Goal: Task Accomplishment & Management: Use online tool/utility

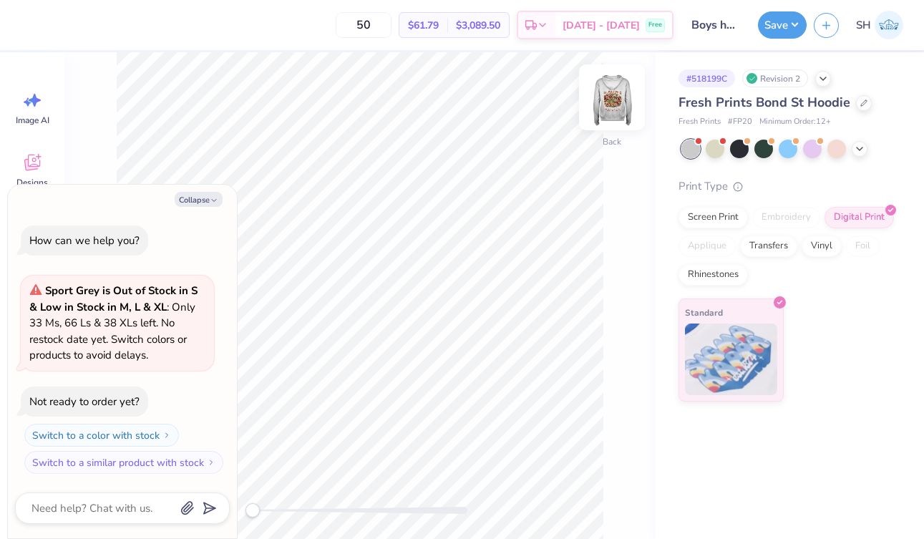
click at [629, 112] on img at bounding box center [611, 97] width 57 height 57
click at [208, 198] on button "Collapse" at bounding box center [199, 199] width 48 height 15
type textarea "x"
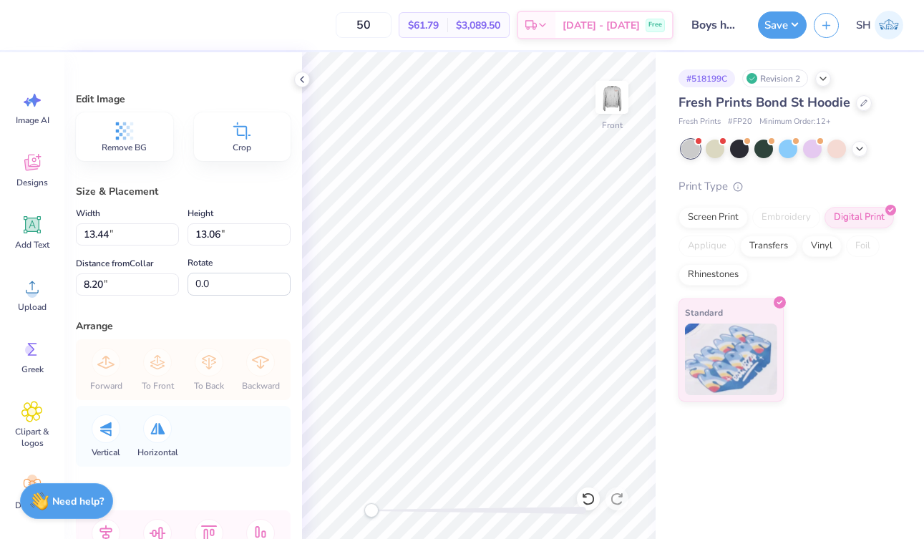
type input "14.21"
type input "13.81"
click at [660, 223] on div "# 518199C Revision 2 Fresh Prints Bond St Hoodie Fresh Prints # FP20 Minimum Or…" at bounding box center [790, 226] width 268 height 349
type input "5.40"
click at [785, 29] on button "Save" at bounding box center [782, 22] width 49 height 27
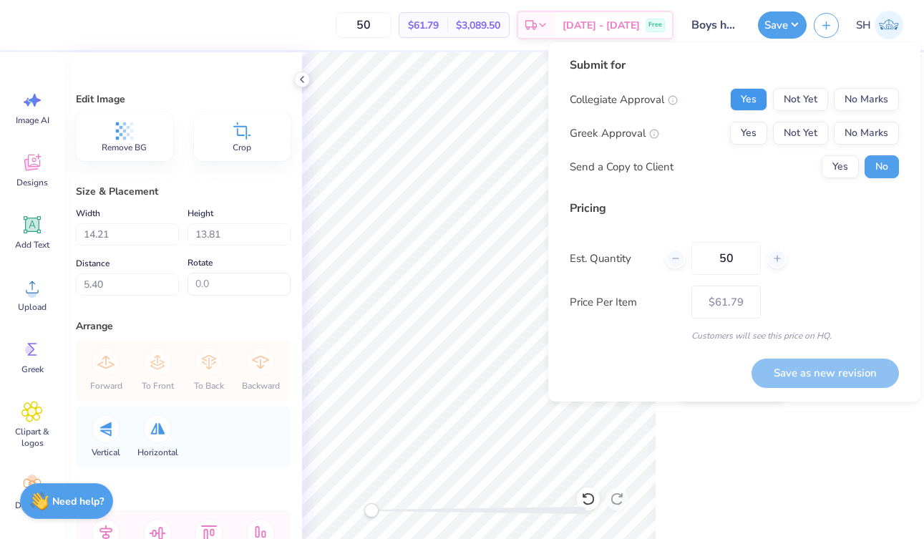
click at [757, 100] on button "Yes" at bounding box center [748, 99] width 37 height 23
click at [767, 128] on button "Yes" at bounding box center [748, 133] width 37 height 23
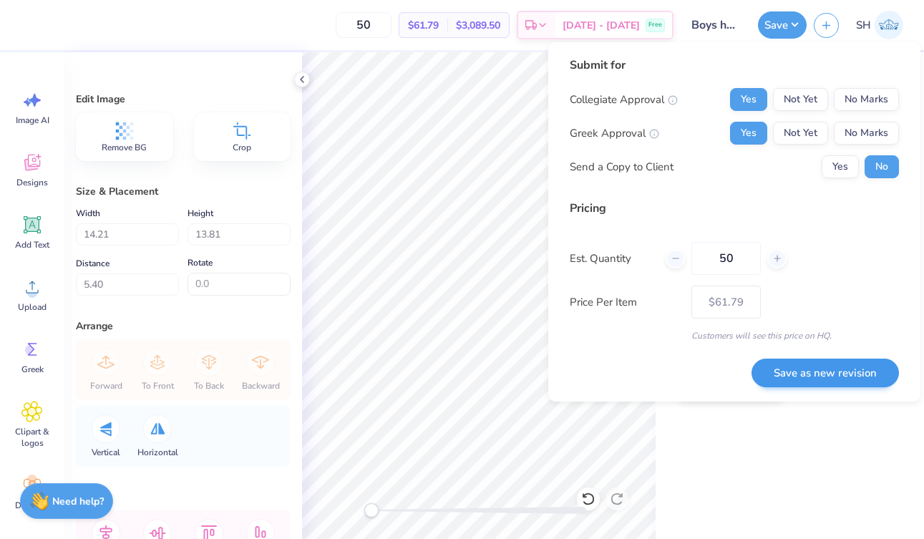
click at [793, 366] on button "Save as new revision" at bounding box center [825, 373] width 147 height 29
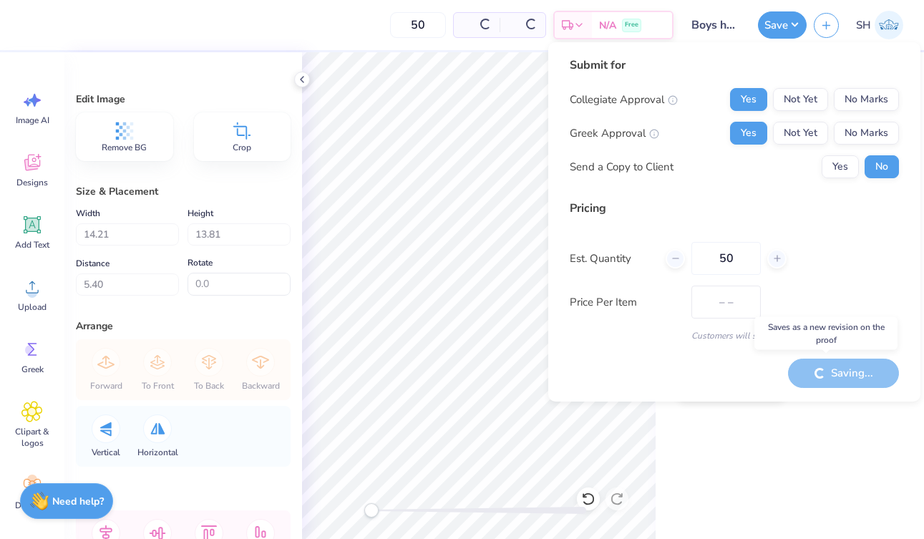
type input "$61.79"
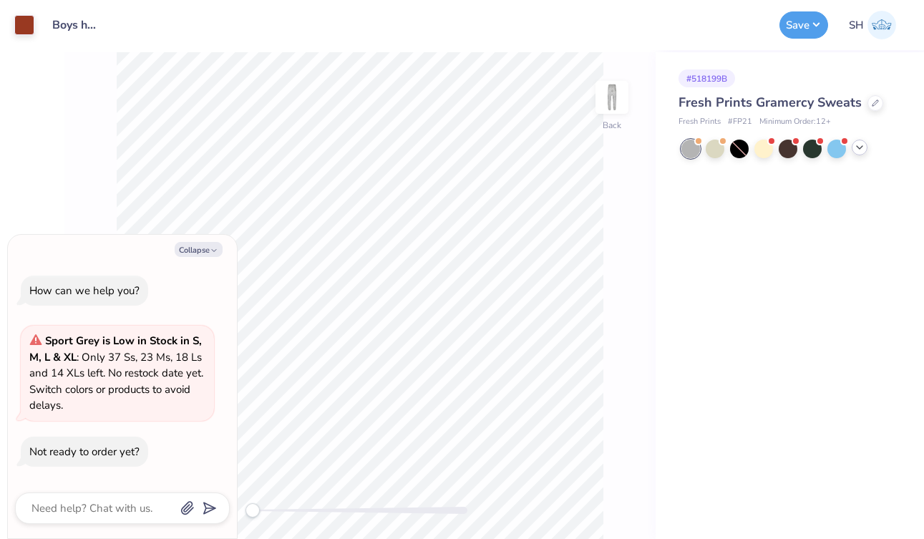
click at [863, 154] on div at bounding box center [860, 148] width 16 height 16
click at [714, 173] on div at bounding box center [715, 172] width 19 height 19
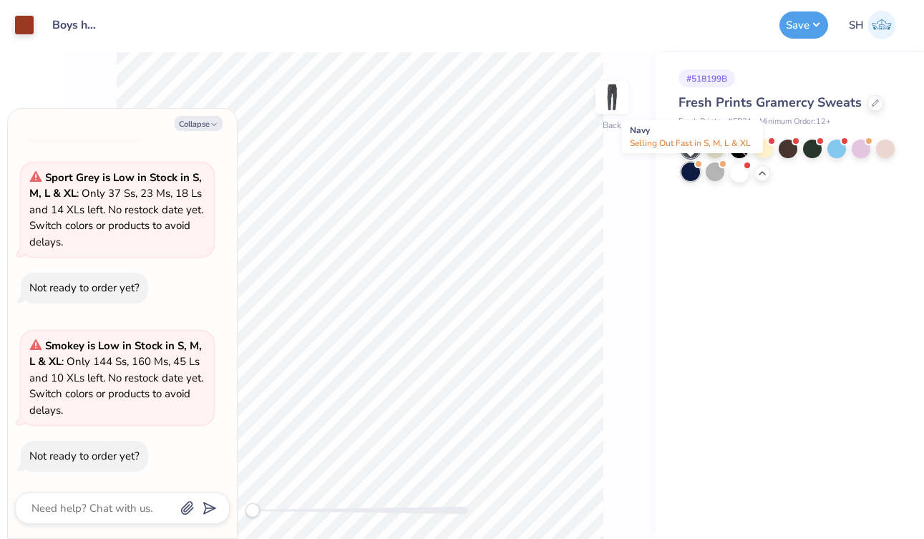
click at [691, 175] on div at bounding box center [691, 172] width 19 height 19
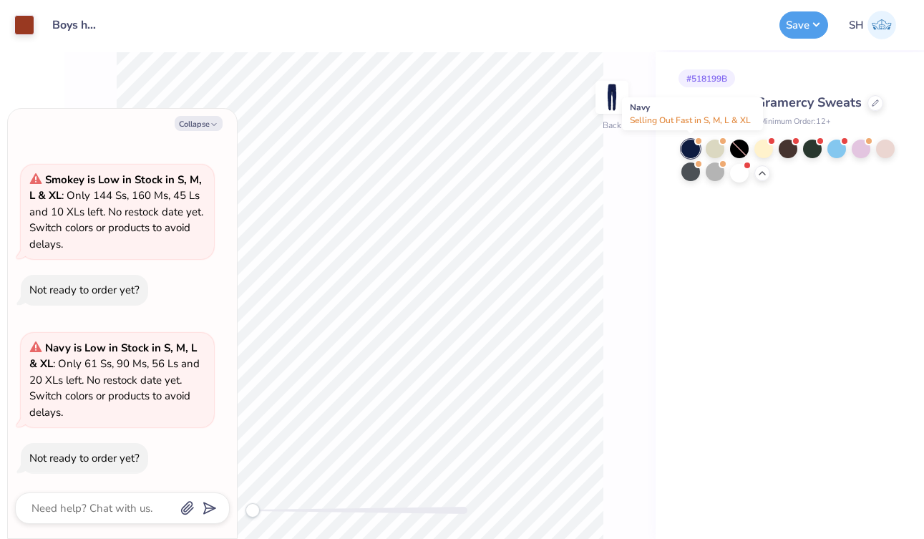
click at [688, 145] on div at bounding box center [691, 149] width 19 height 19
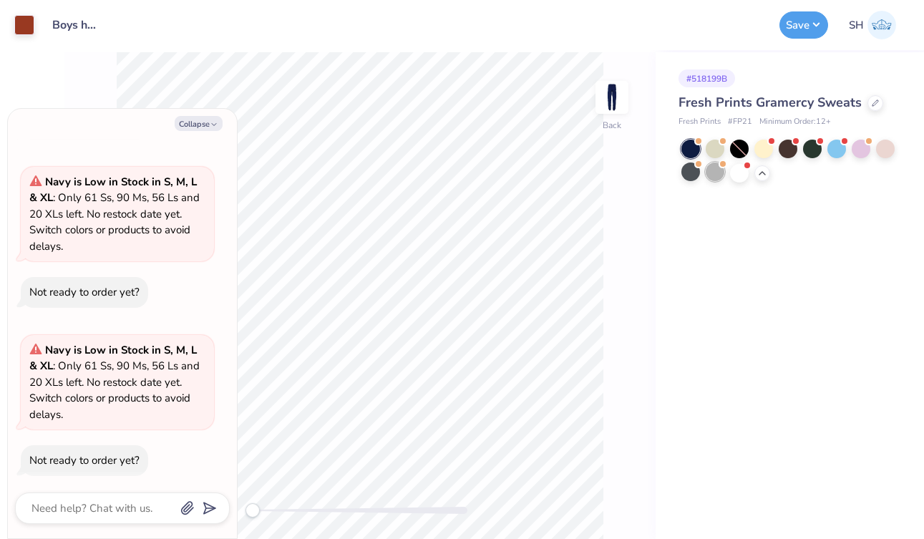
click at [721, 174] on div at bounding box center [715, 172] width 19 height 19
type textarea "x"
